Goal: Task Accomplishment & Management: Use online tool/utility

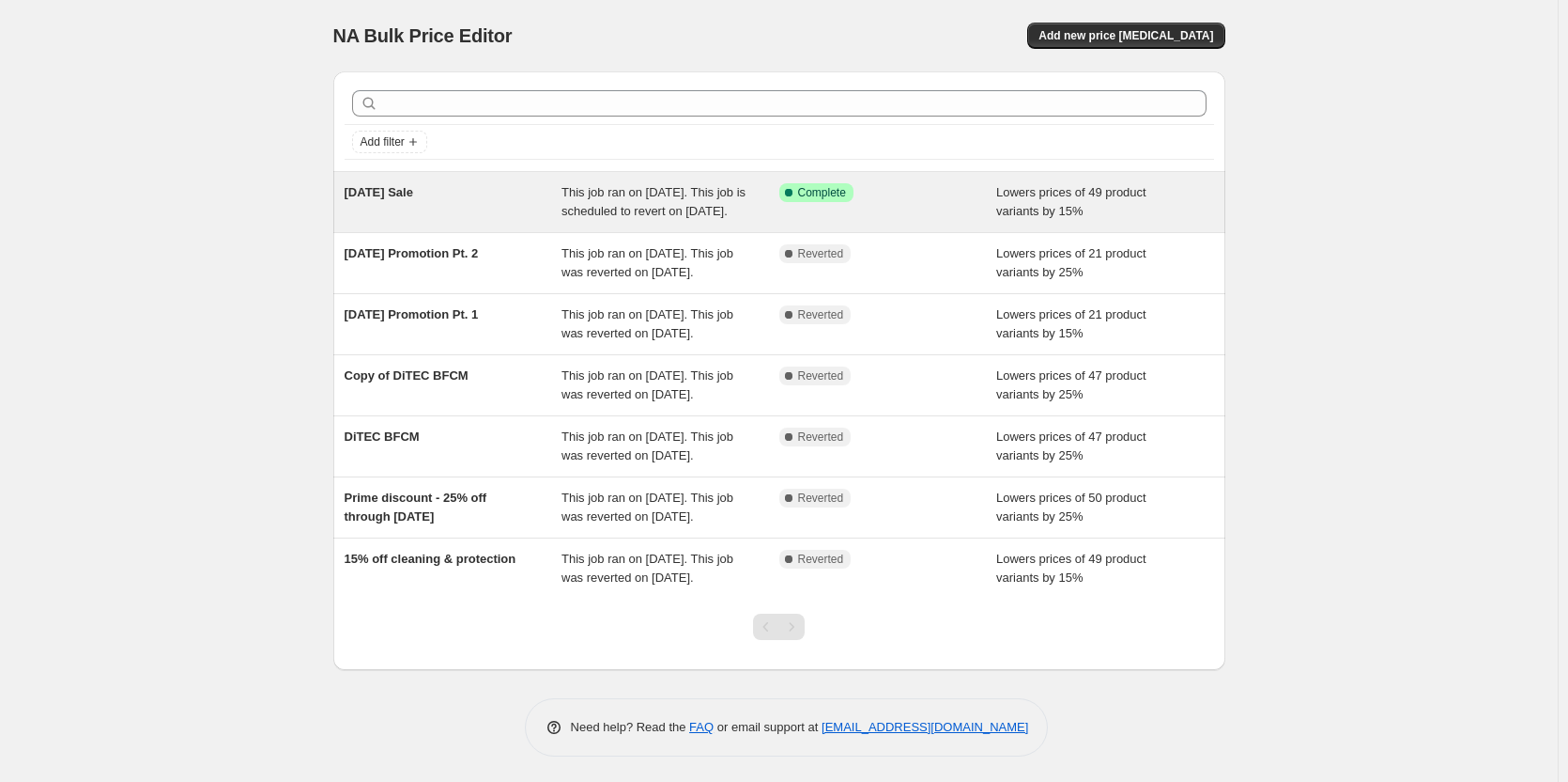
click at [544, 216] on div "[DATE] Sale" at bounding box center [453, 202] width 218 height 37
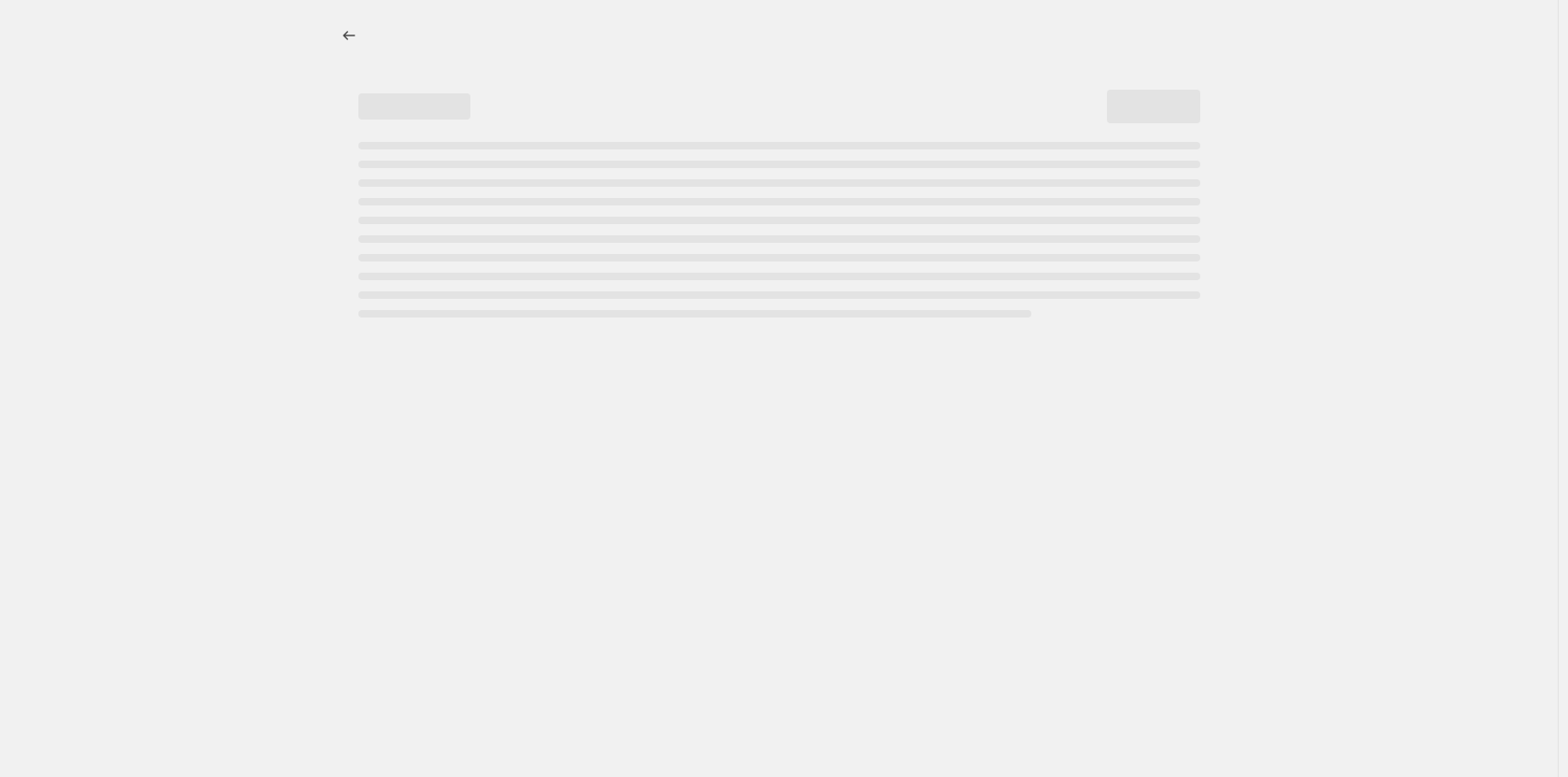
select select "percentage"
select select "collection"
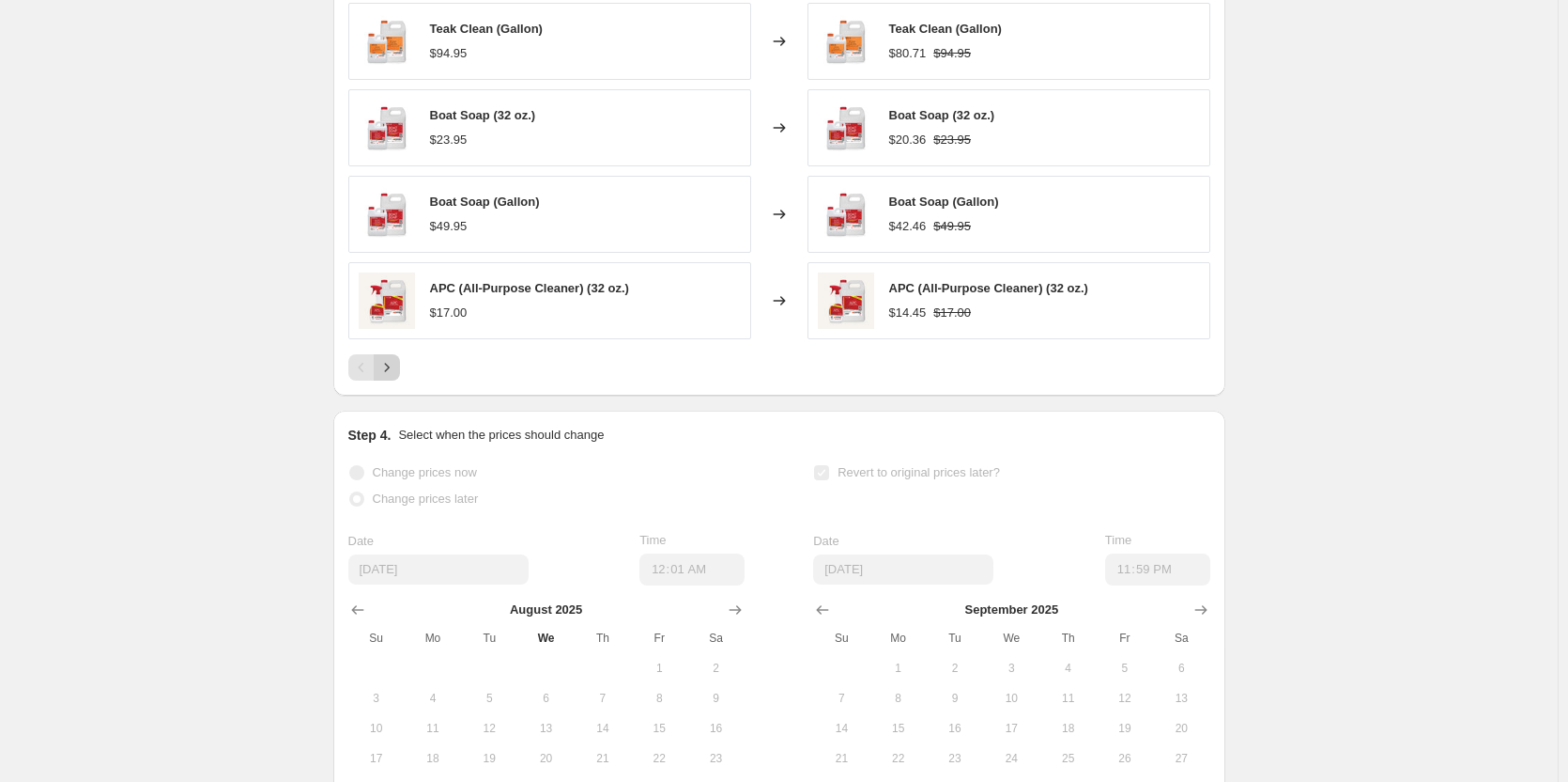
scroll to position [1691, 0]
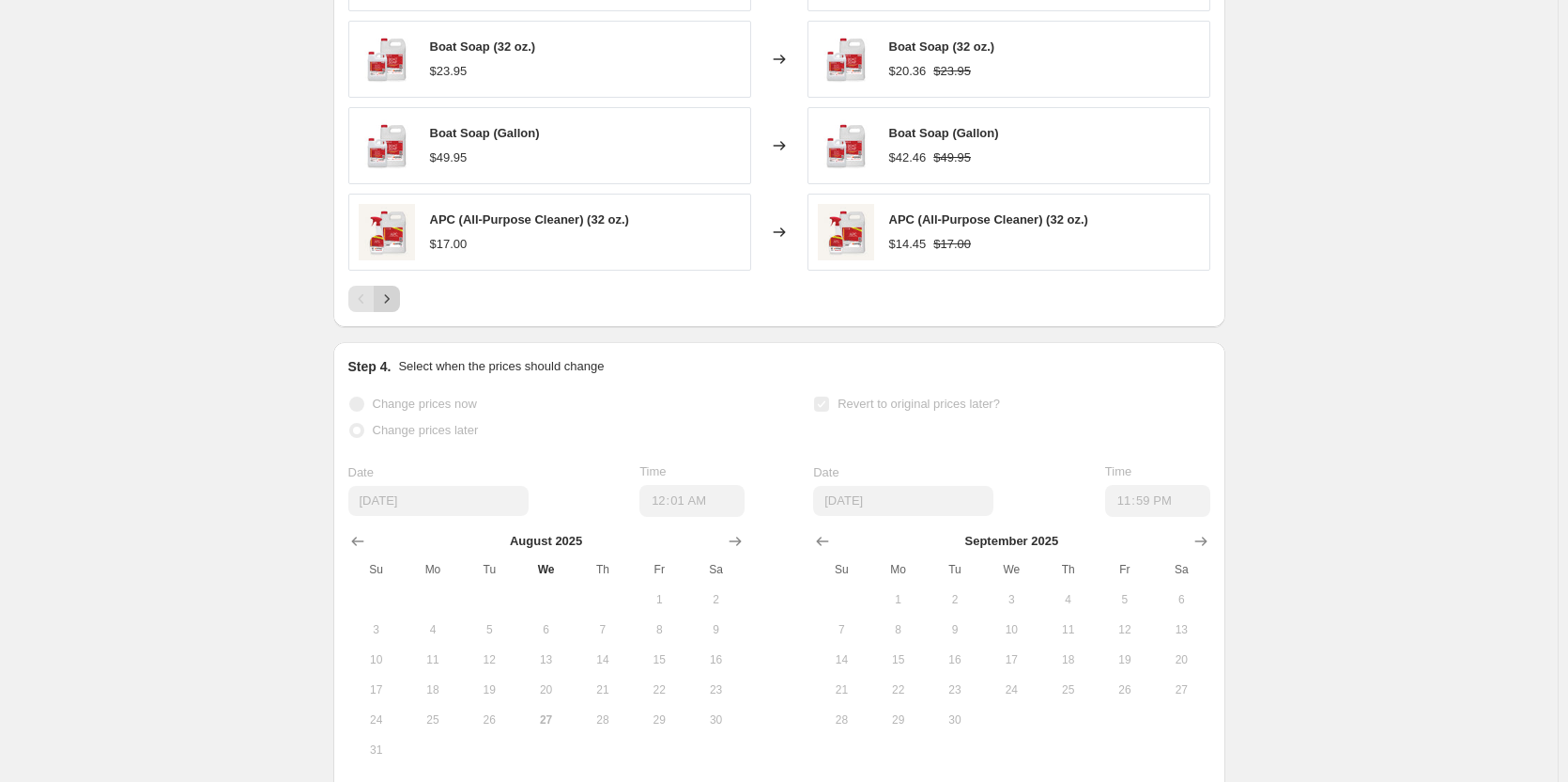
click at [394, 309] on icon "Next" at bounding box center [386, 298] width 19 height 19
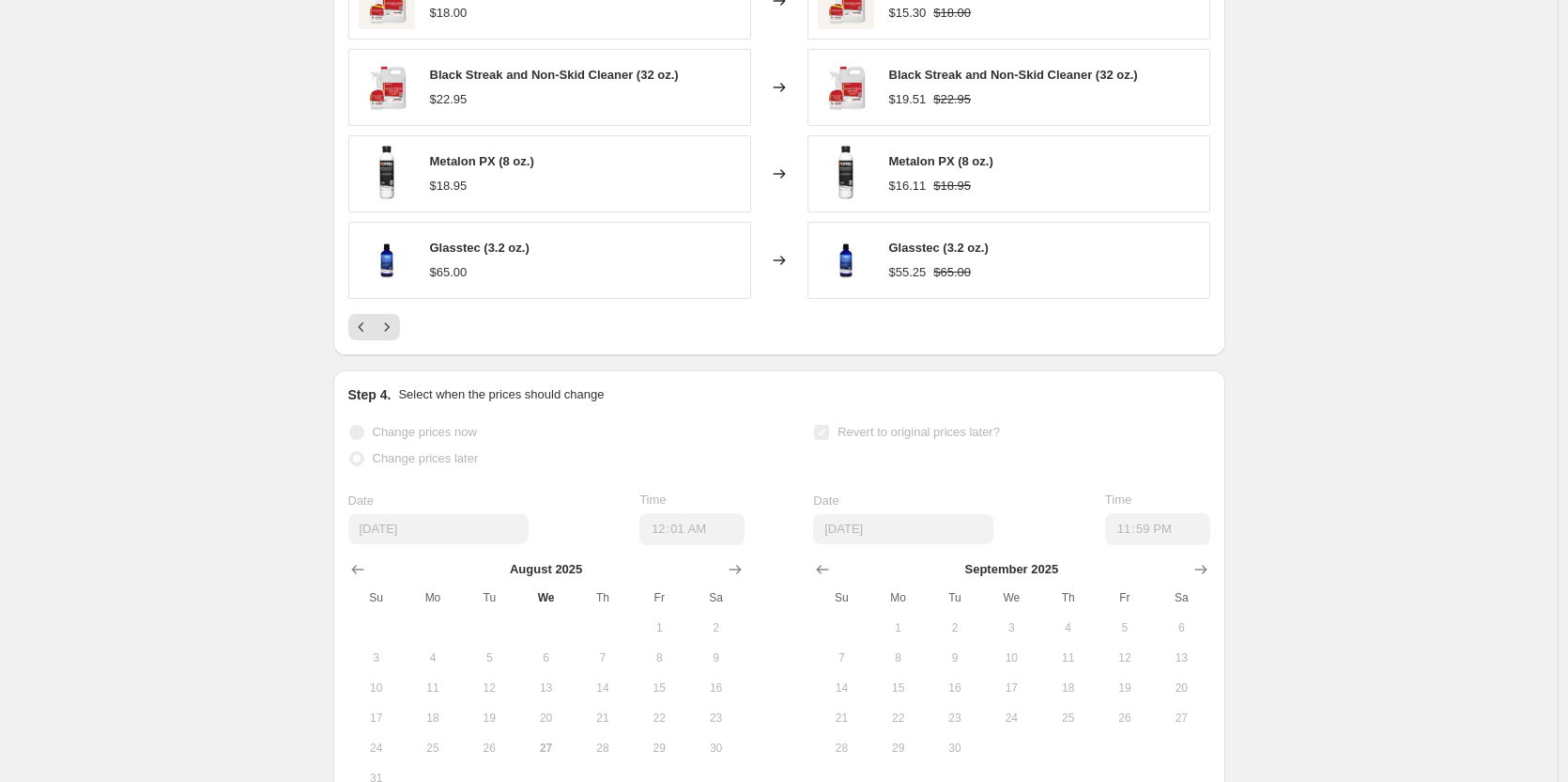
scroll to position [1857, 0]
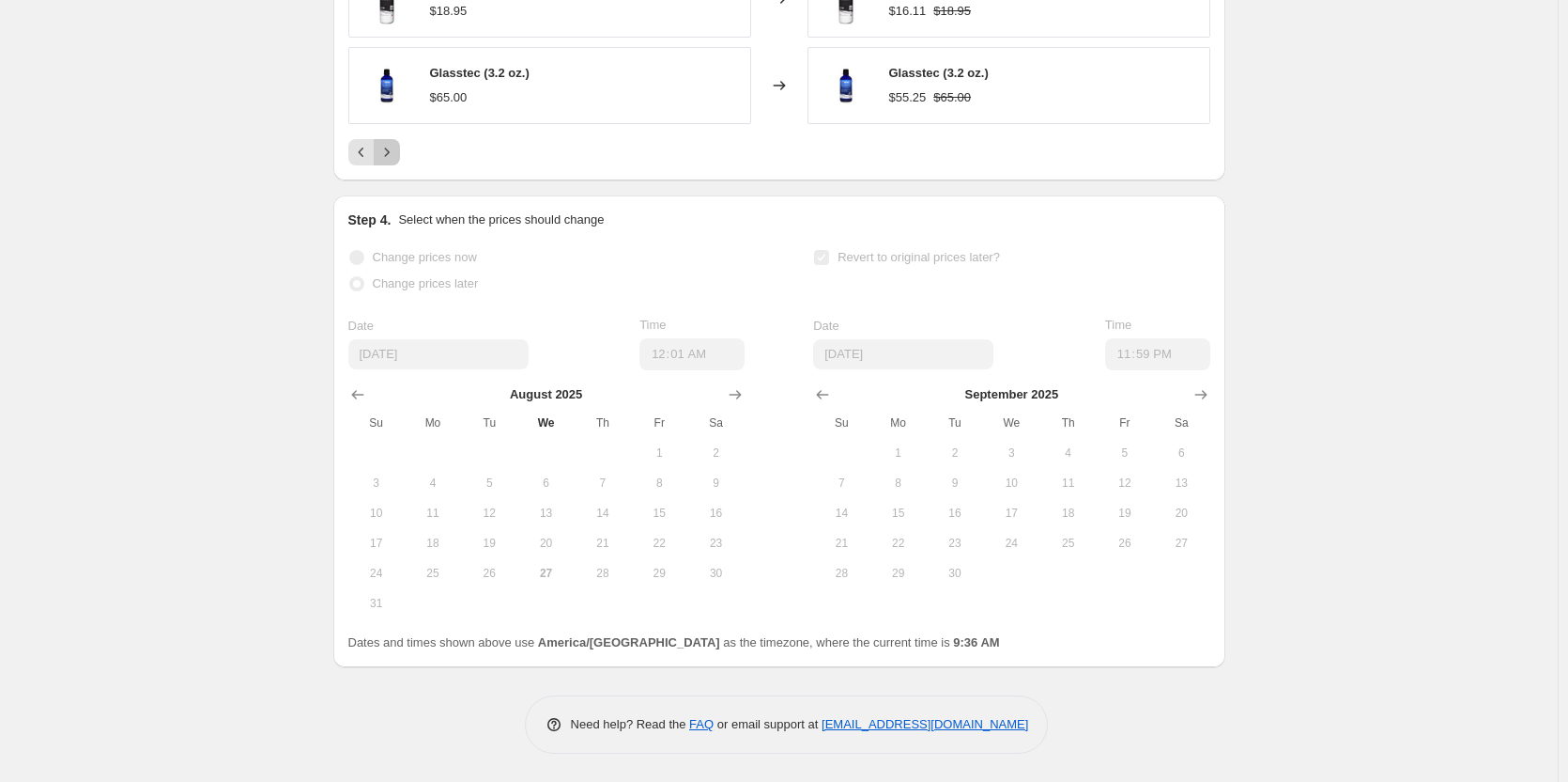
click at [392, 154] on icon "Next" at bounding box center [386, 151] width 19 height 19
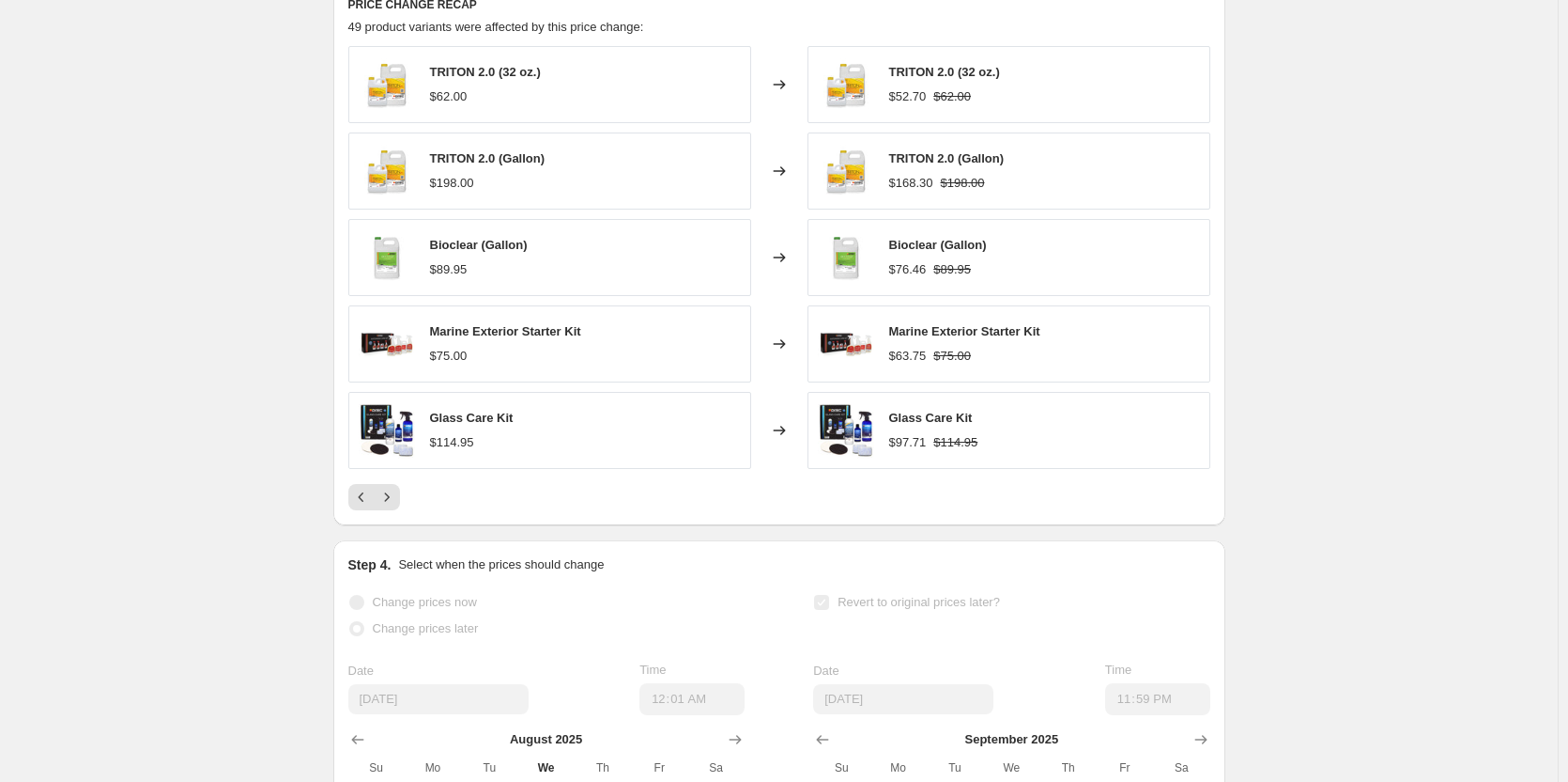
scroll to position [1481, 0]
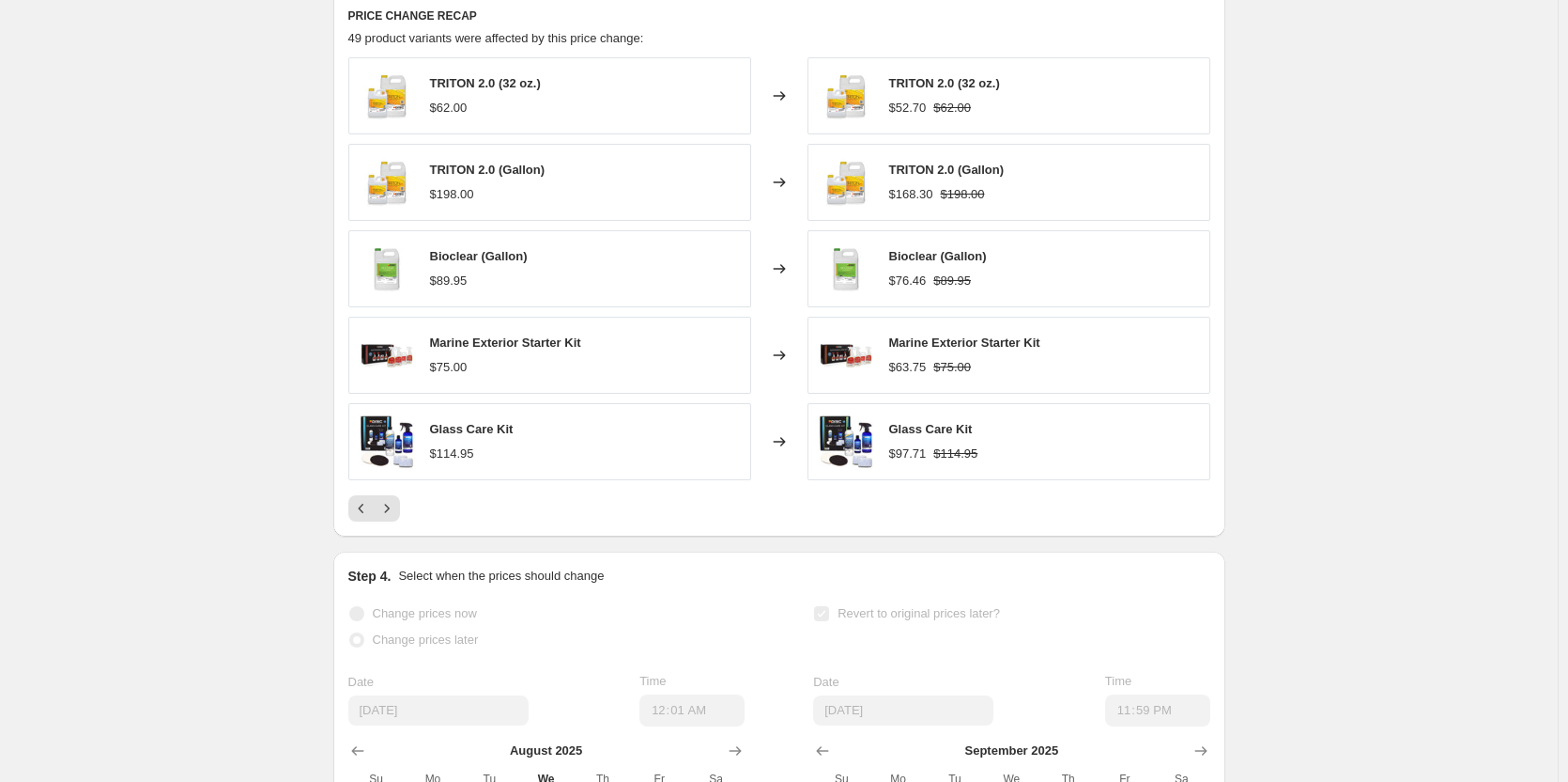
click at [532, 377] on div "$75.00" at bounding box center [505, 367] width 151 height 19
click at [542, 352] on div "Marine Exterior Starter Kit" at bounding box center [505, 343] width 151 height 19
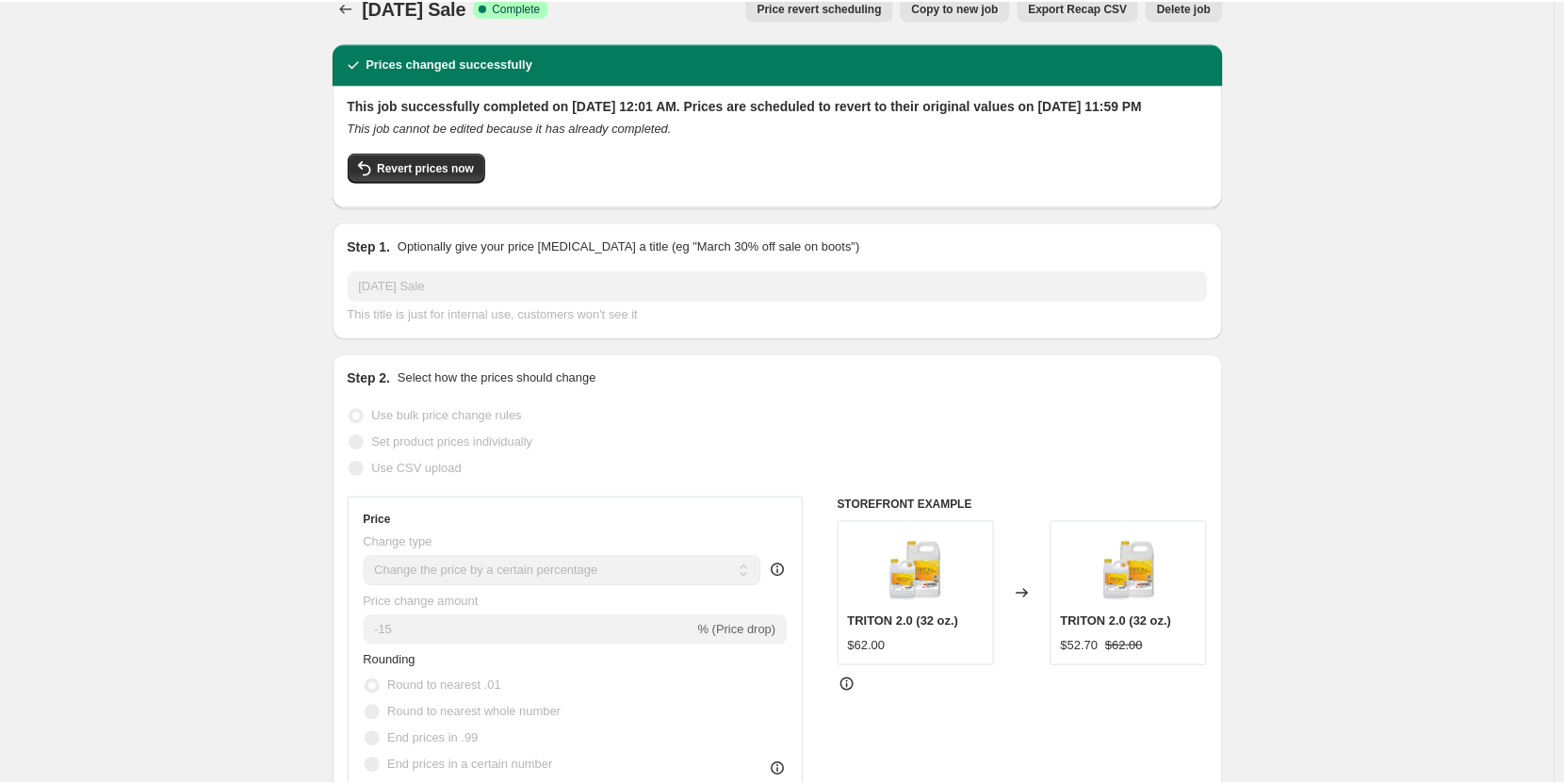
scroll to position [0, 0]
